Goal: Navigation & Orientation: Find specific page/section

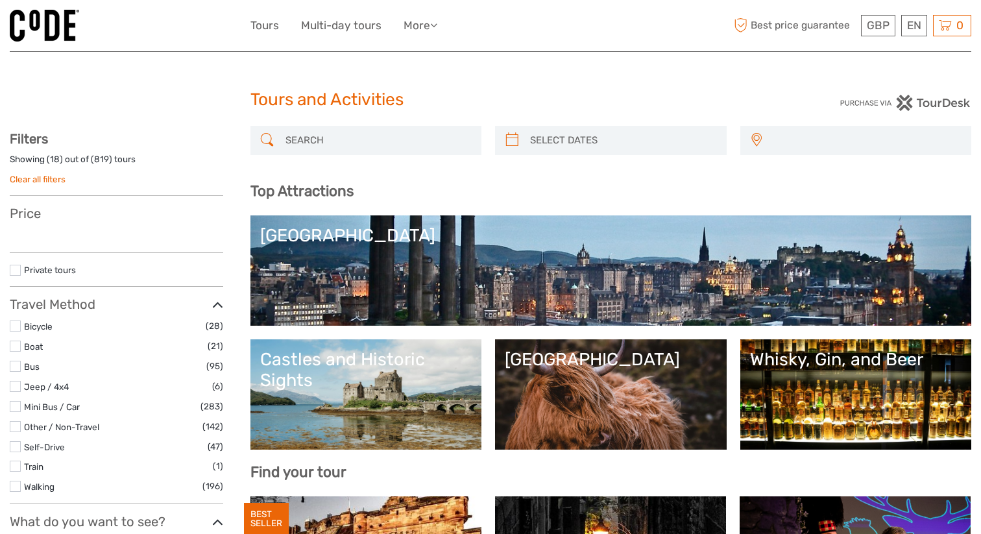
select select
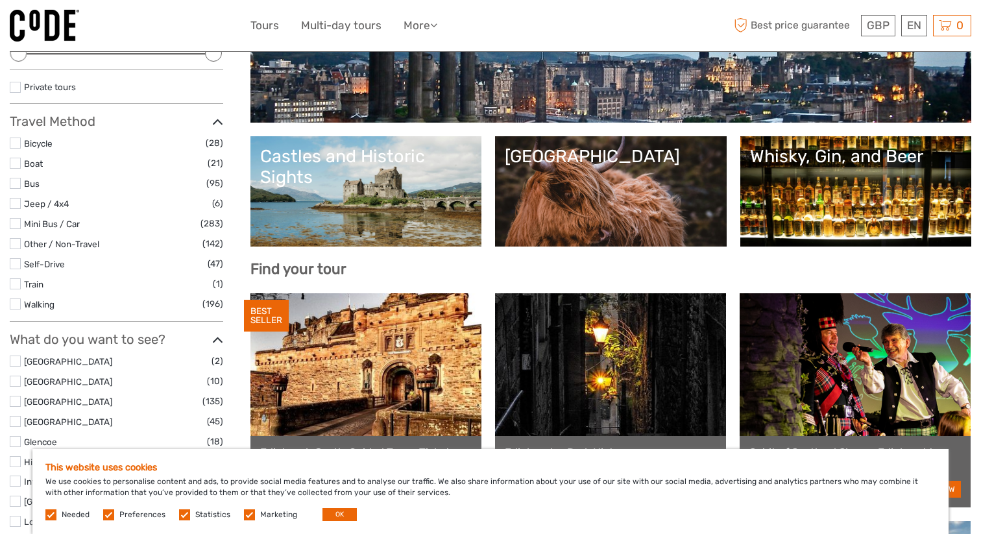
scroll to position [204, 0]
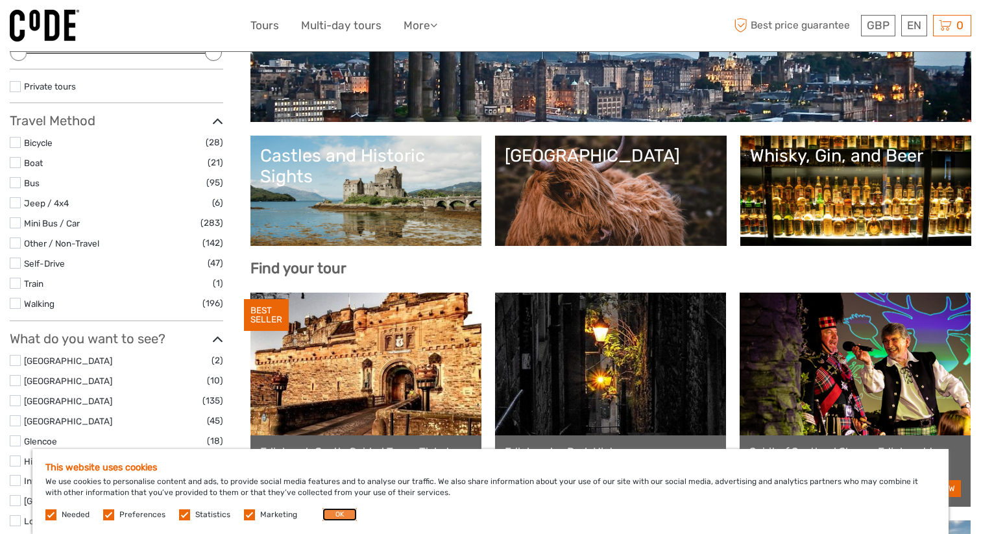
click at [337, 513] on button "OK" at bounding box center [339, 514] width 34 height 13
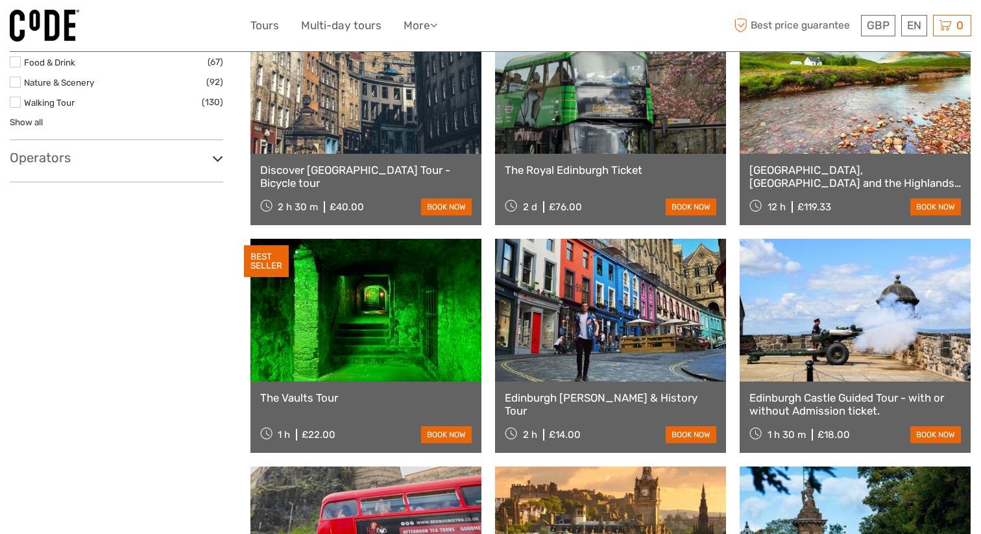
scroll to position [941, 0]
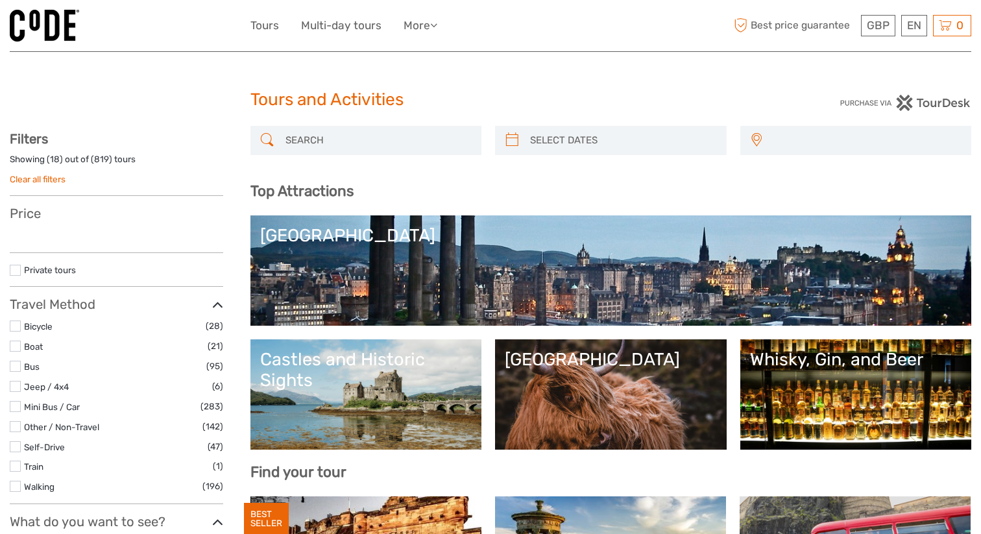
select select
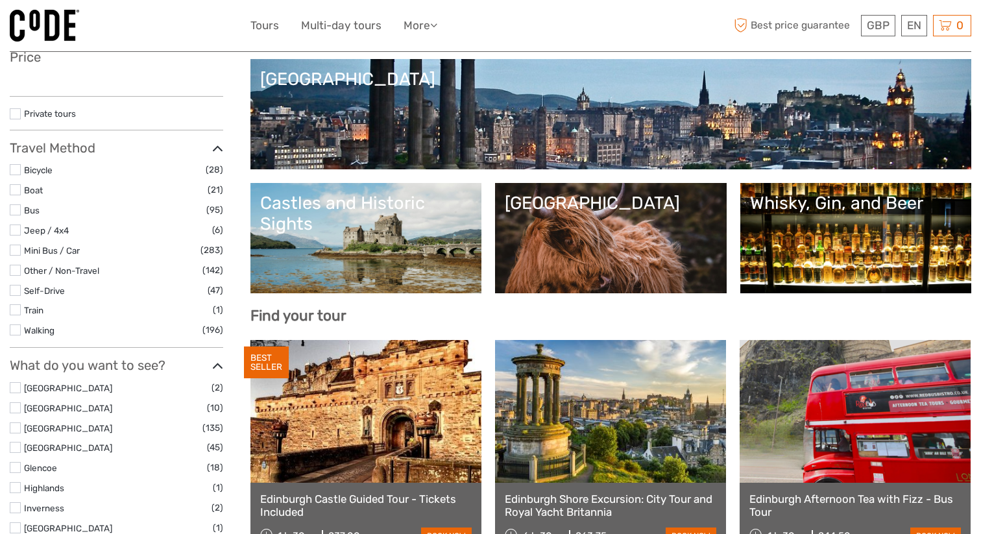
select select
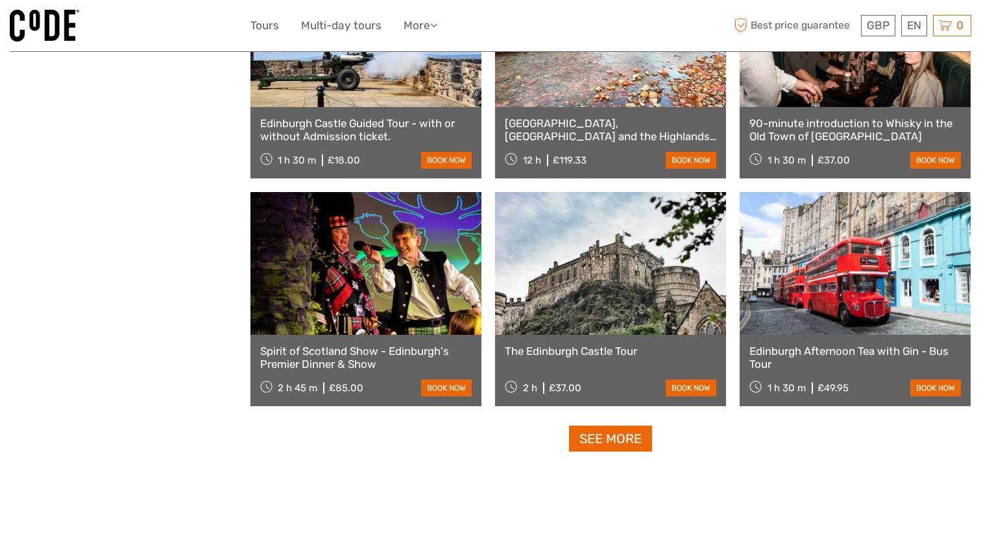
scroll to position [1445, 0]
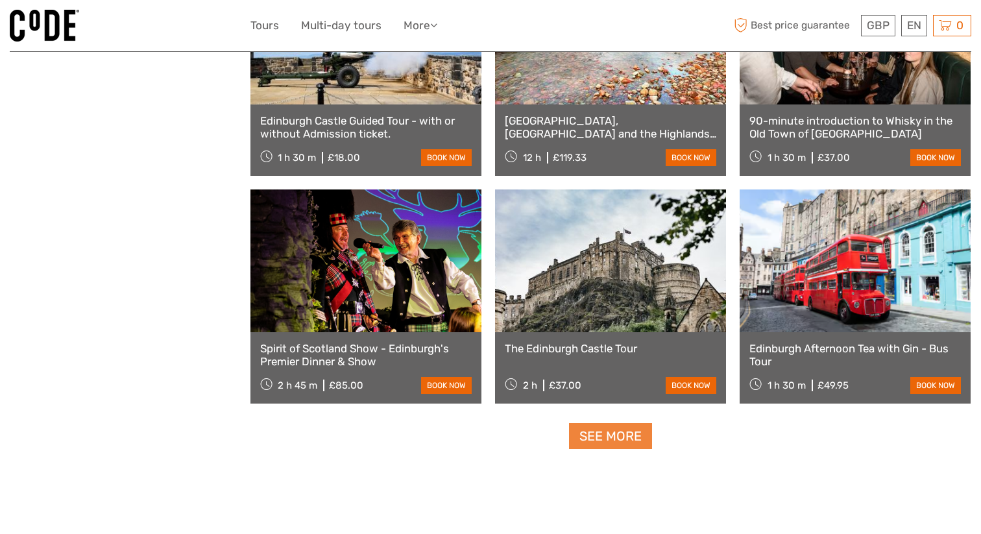
click at [610, 437] on link "See more" at bounding box center [610, 436] width 83 height 27
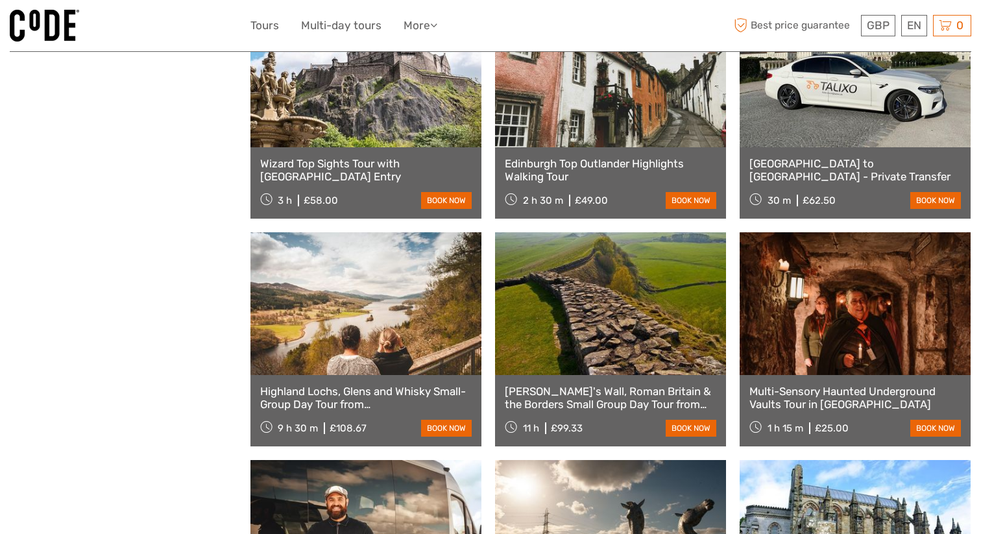
scroll to position [1772, 0]
